Goal: Transaction & Acquisition: Purchase product/service

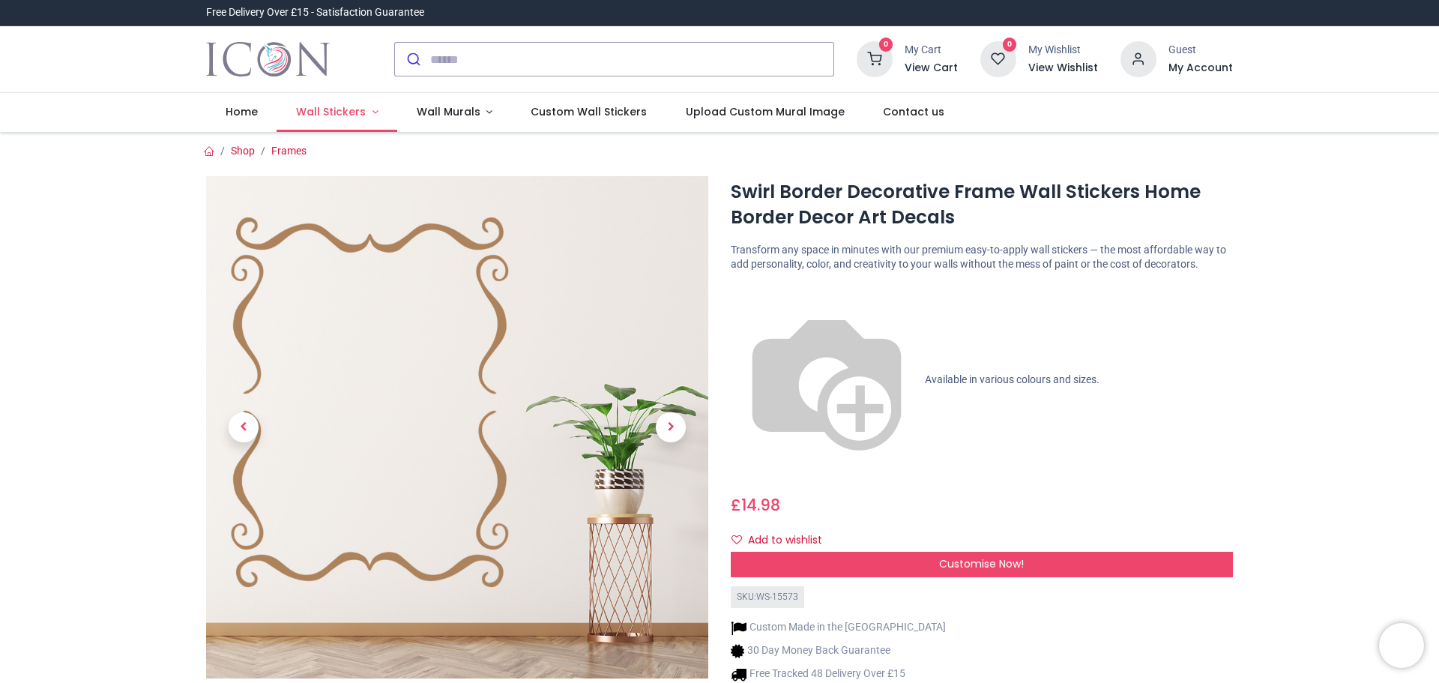
click at [337, 120] on link "Wall Stickers" at bounding box center [337, 112] width 121 height 39
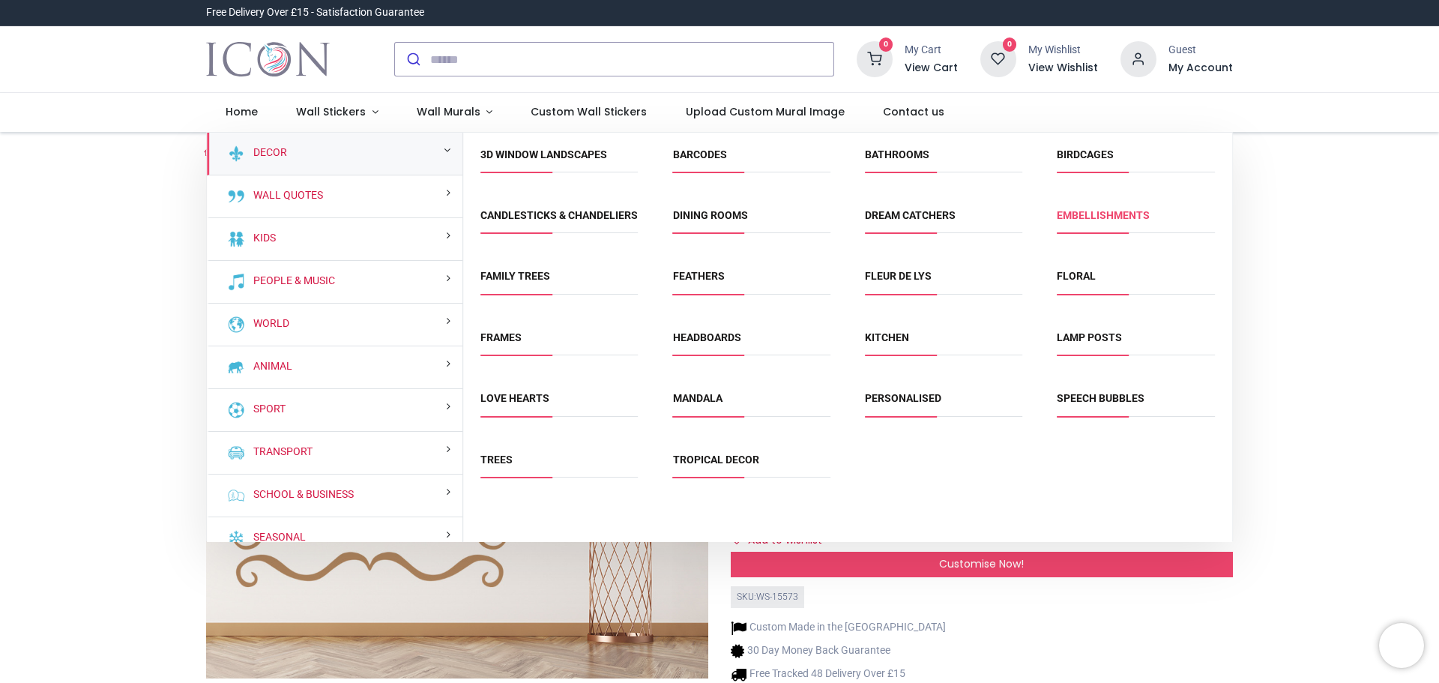
click at [1098, 215] on link "Embellishments" at bounding box center [1103, 215] width 93 height 12
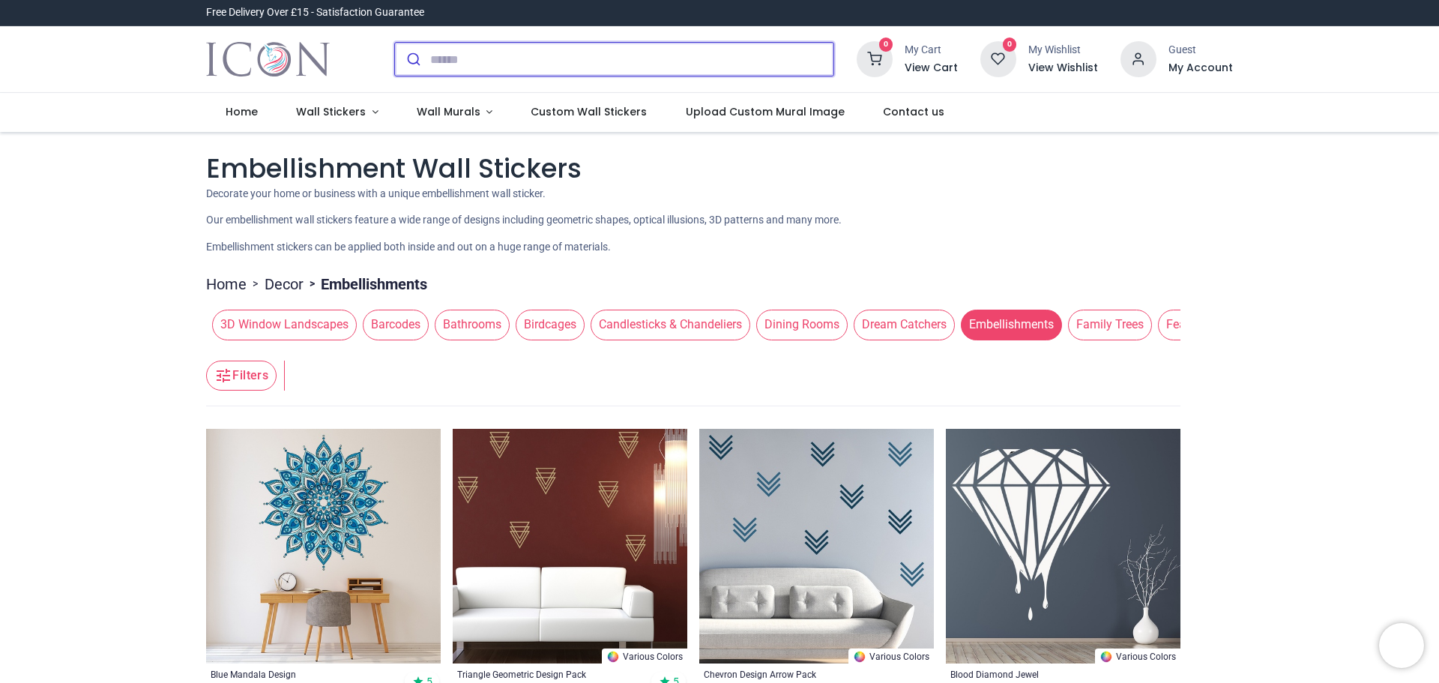
click at [454, 54] on input "search" at bounding box center [631, 59] width 403 height 33
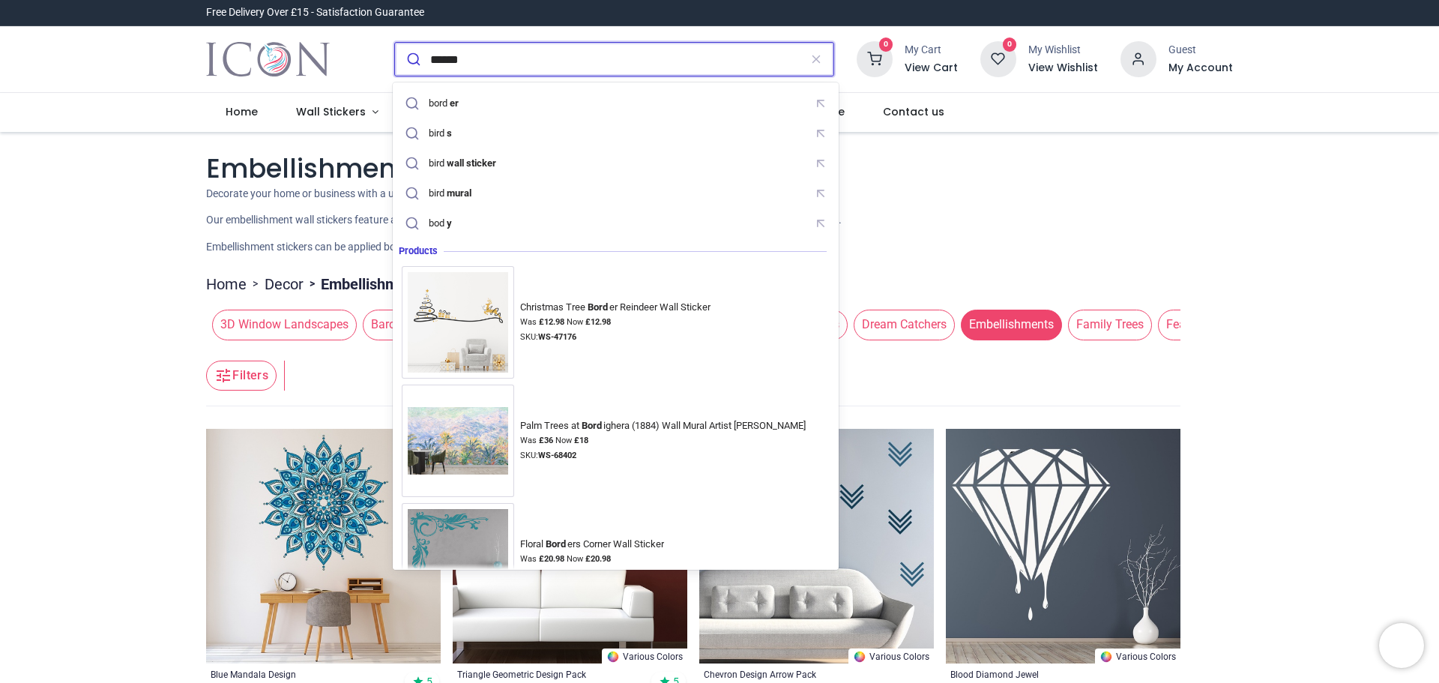
type input "******"
click at [395, 43] on button "submit" at bounding box center [412, 59] width 35 height 33
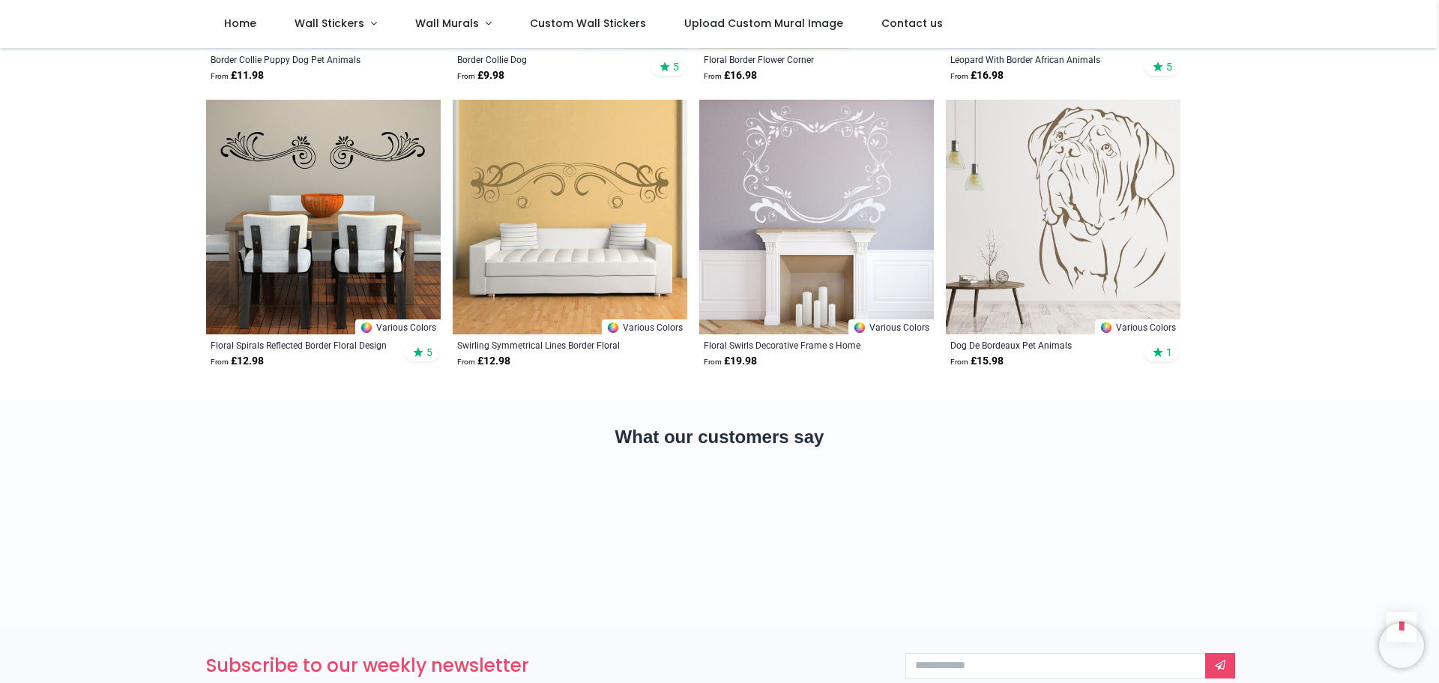
scroll to position [124, 0]
